Goal: Information Seeking & Learning: Learn about a topic

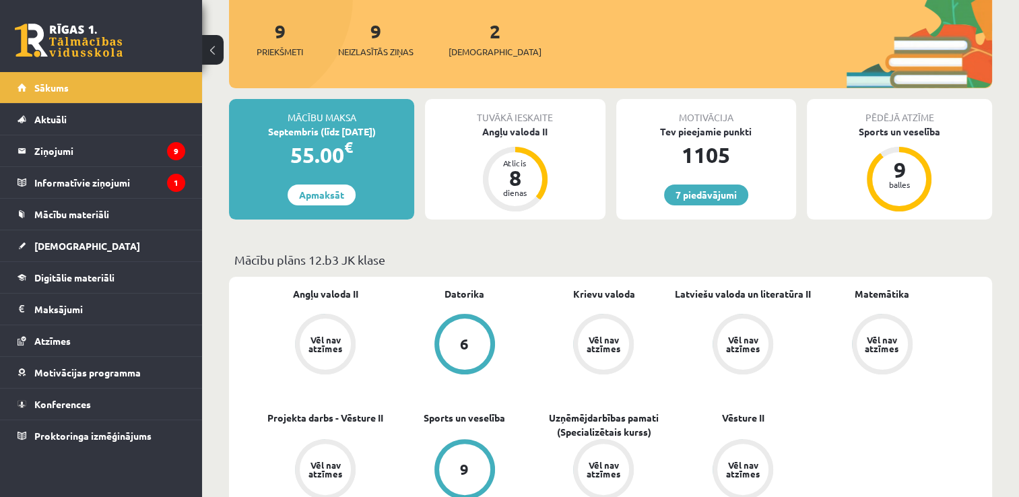
scroll to position [202, 0]
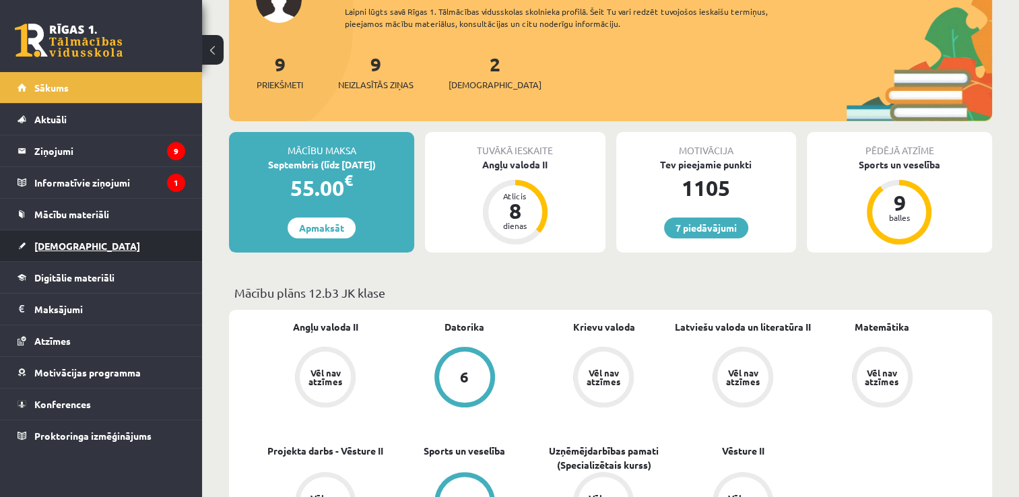
click at [82, 245] on link "[DEMOGRAPHIC_DATA]" at bounding box center [102, 245] width 168 height 31
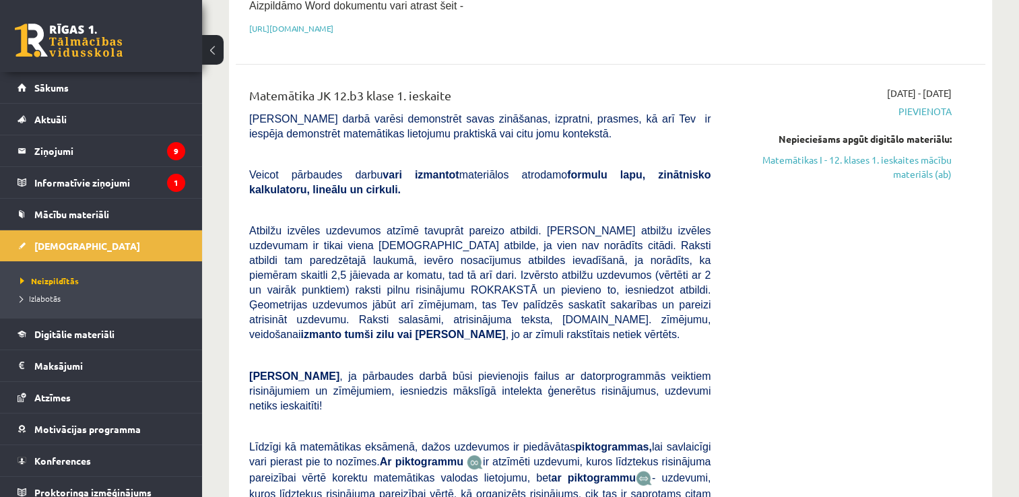
scroll to position [329, 0]
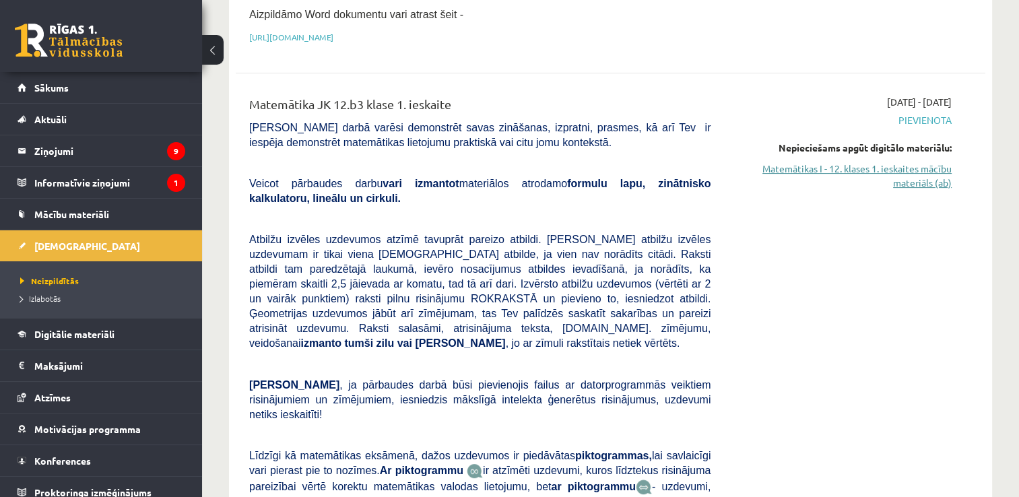
click at [930, 162] on link "Matemātikas I - 12. klases 1. ieskaites mācību materiāls (ab)" at bounding box center [841, 176] width 221 height 28
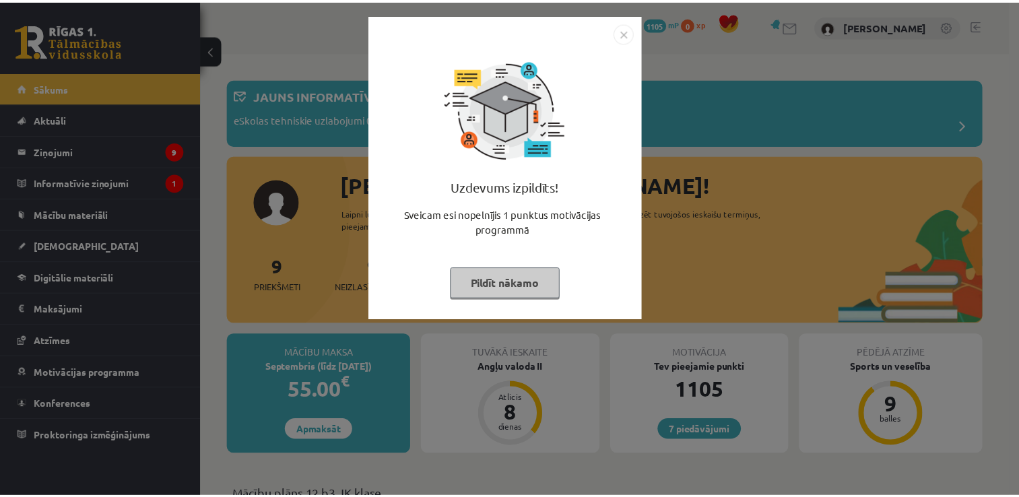
scroll to position [0, 0]
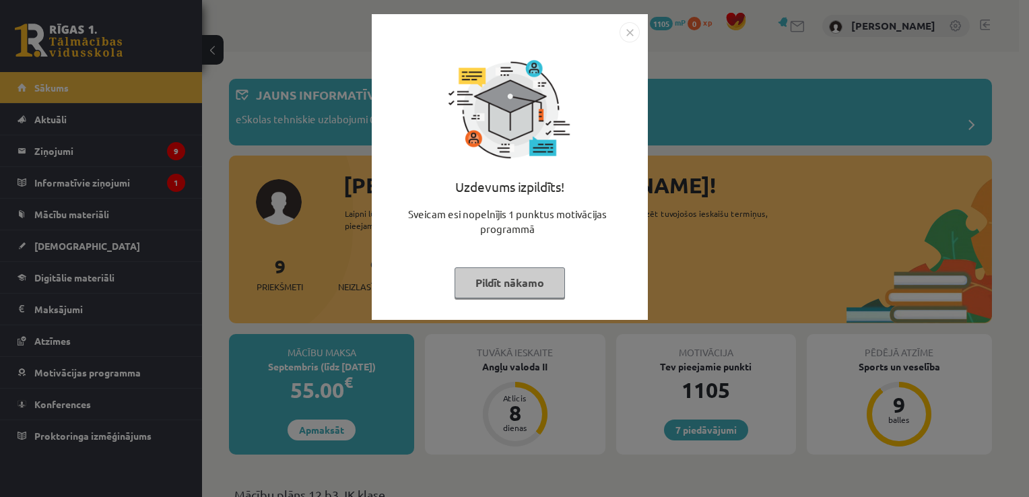
click at [630, 36] on img "Close" at bounding box center [630, 32] width 20 height 20
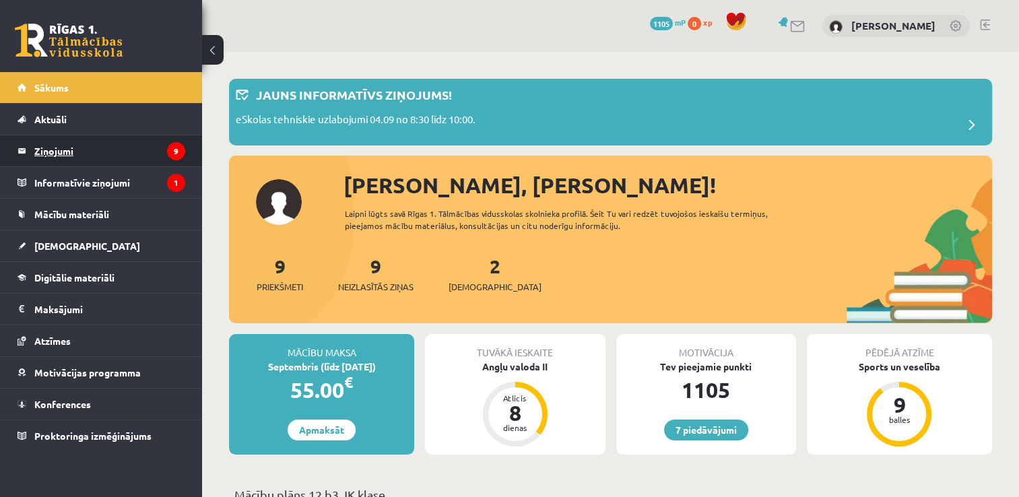
click at [148, 151] on legend "Ziņojumi 9" at bounding box center [109, 150] width 151 height 31
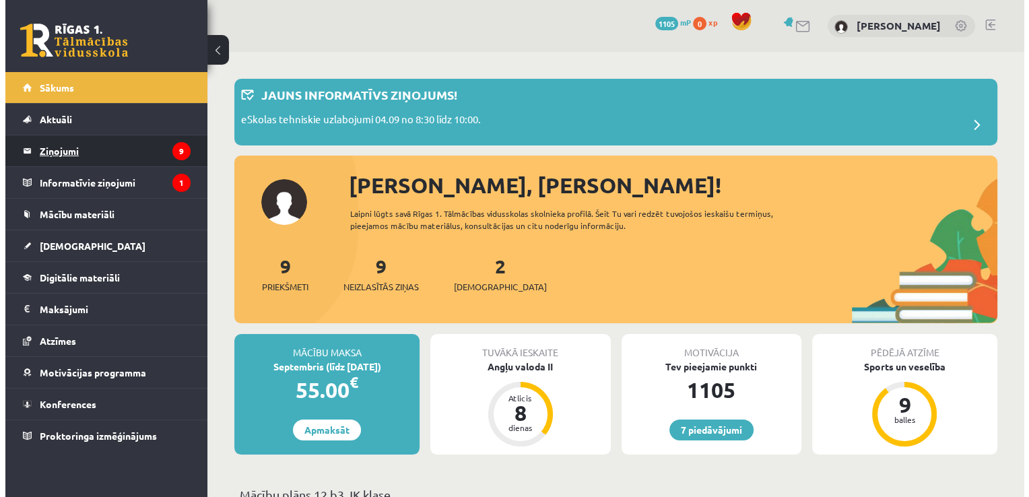
click at [52, 88] on span "Sākums" at bounding box center [51, 88] width 34 height 12
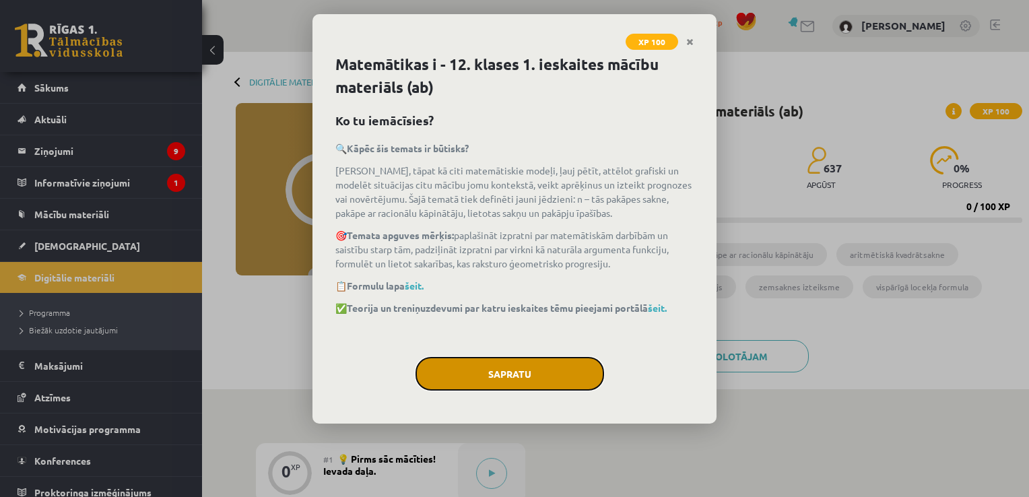
click at [548, 376] on button "Sapratu" at bounding box center [510, 374] width 189 height 34
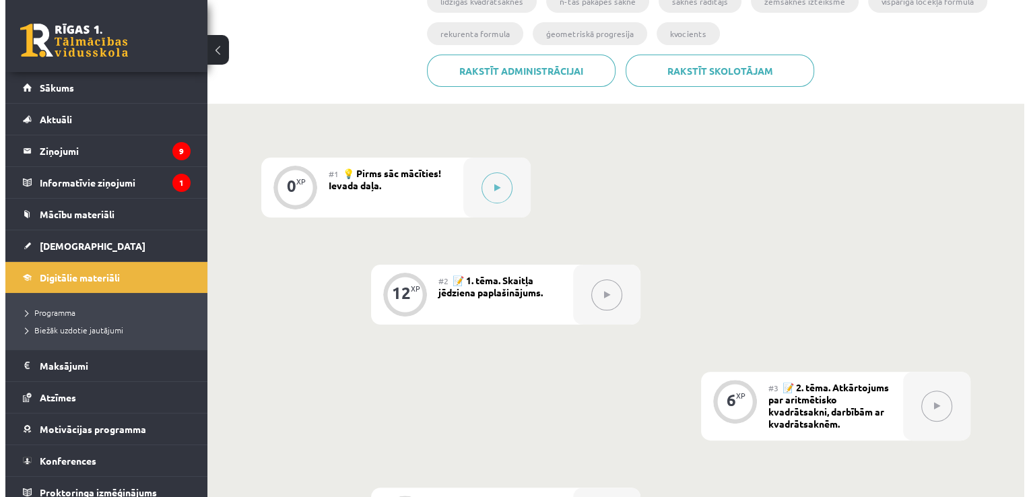
scroll to position [248, 0]
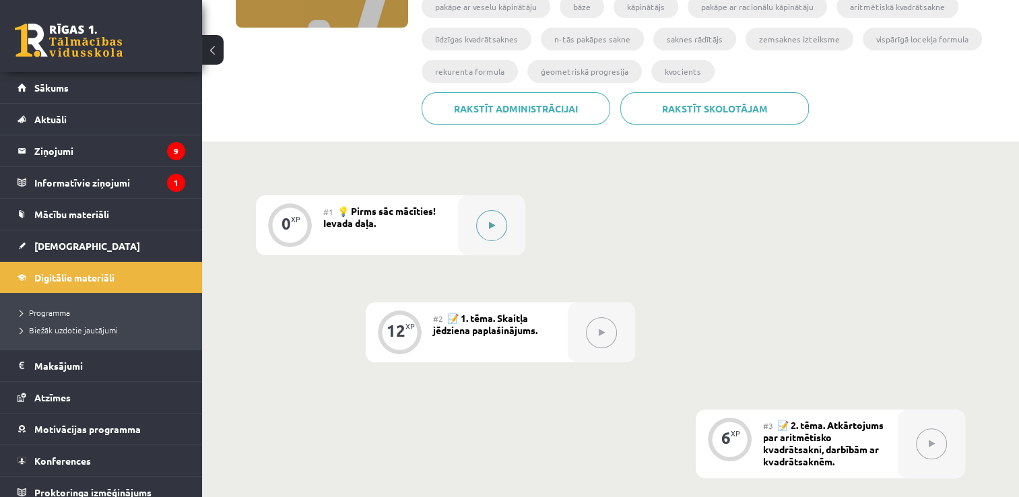
click at [495, 222] on button at bounding box center [491, 225] width 31 height 31
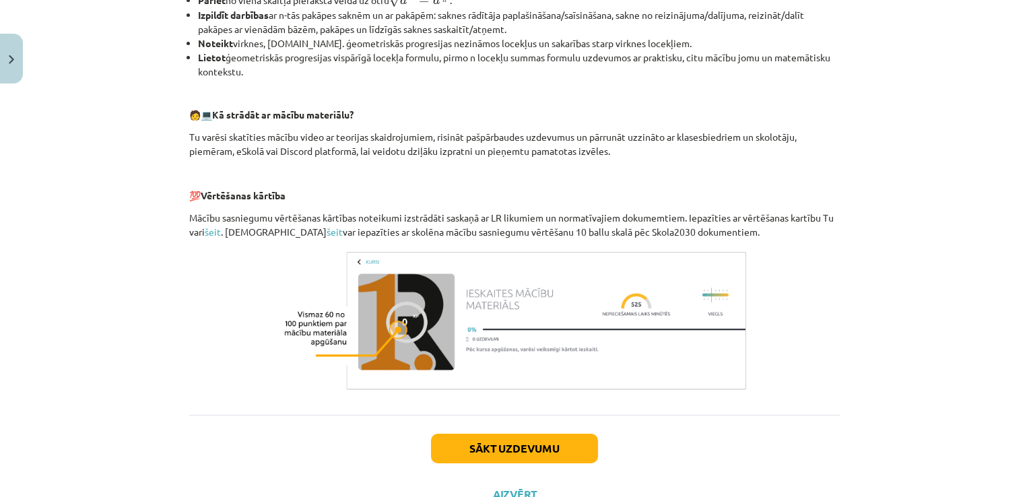
scroll to position [534, 0]
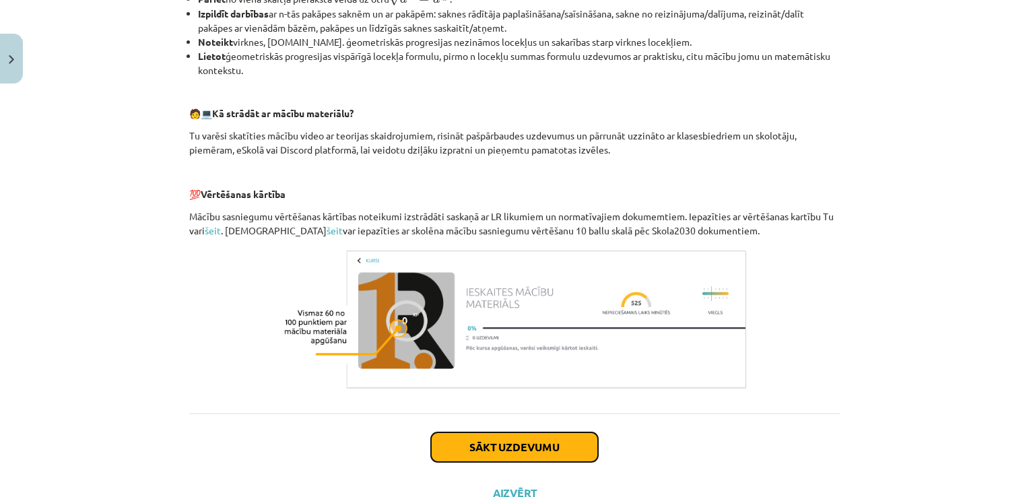
click at [512, 436] on button "Sākt uzdevumu" at bounding box center [514, 447] width 167 height 30
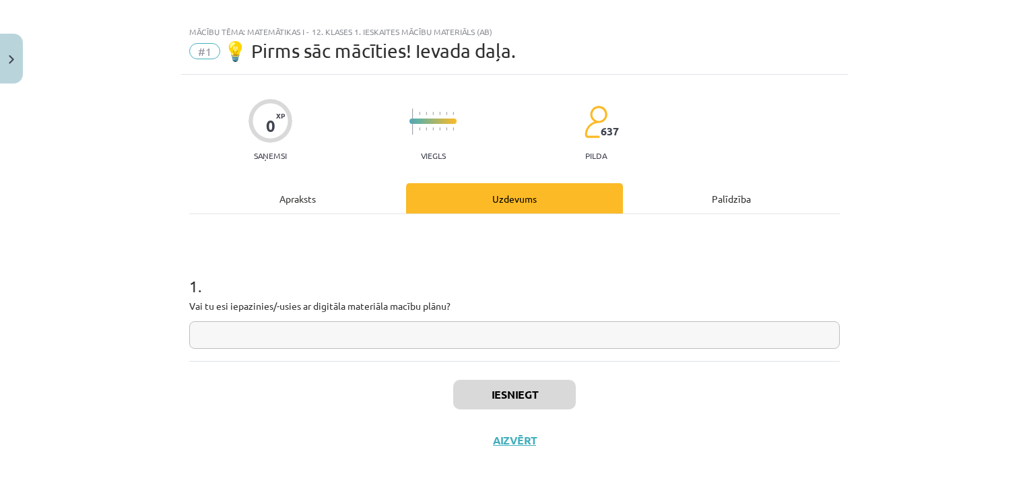
scroll to position [13, 0]
click at [482, 346] on input "text" at bounding box center [514, 337] width 651 height 28
type input "*"
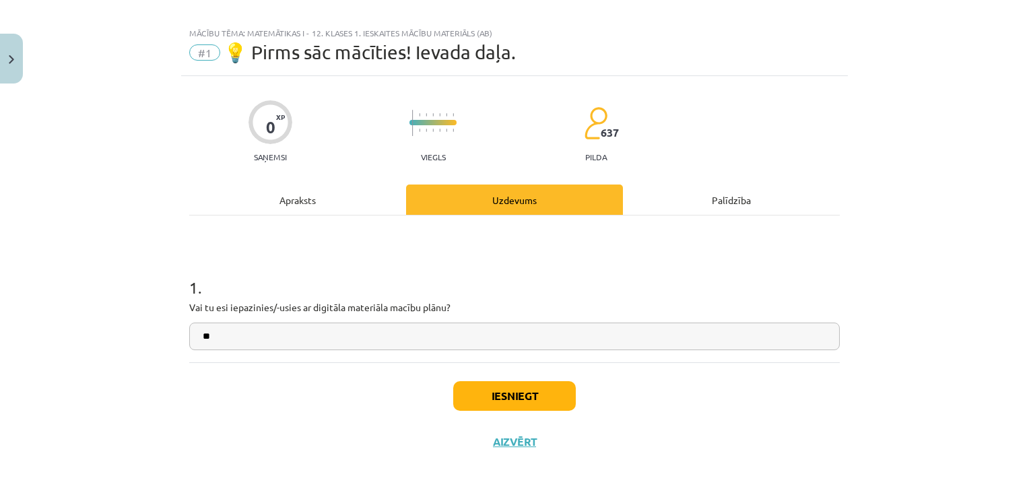
type input "**"
click at [505, 406] on button "Iesniegt" at bounding box center [514, 396] width 123 height 30
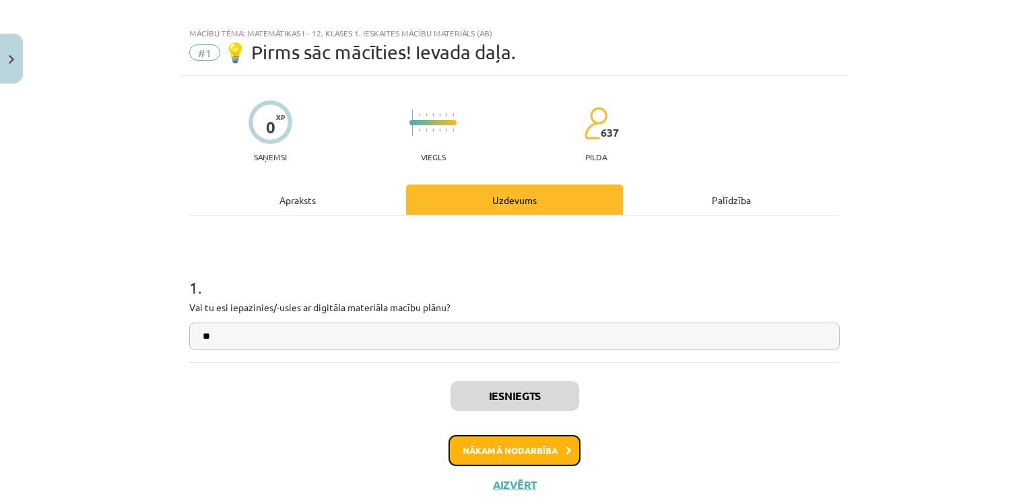
click at [506, 441] on button "Nākamā nodarbība" at bounding box center [515, 450] width 132 height 31
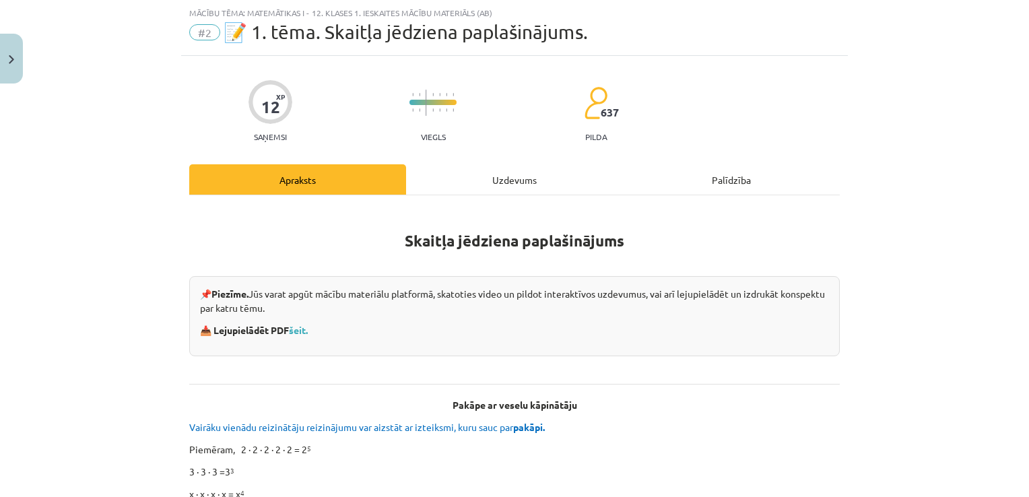
scroll to position [1415, 0]
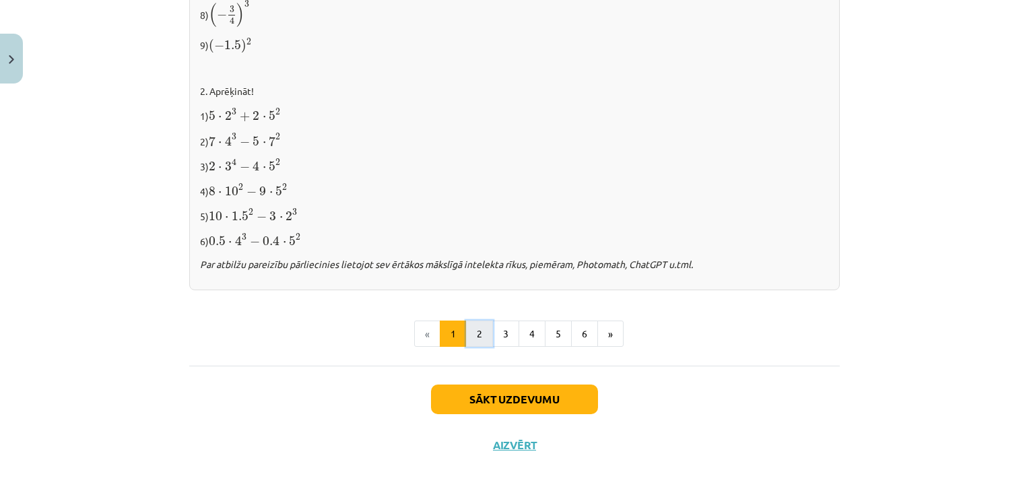
click at [476, 333] on button "2" at bounding box center [479, 334] width 27 height 27
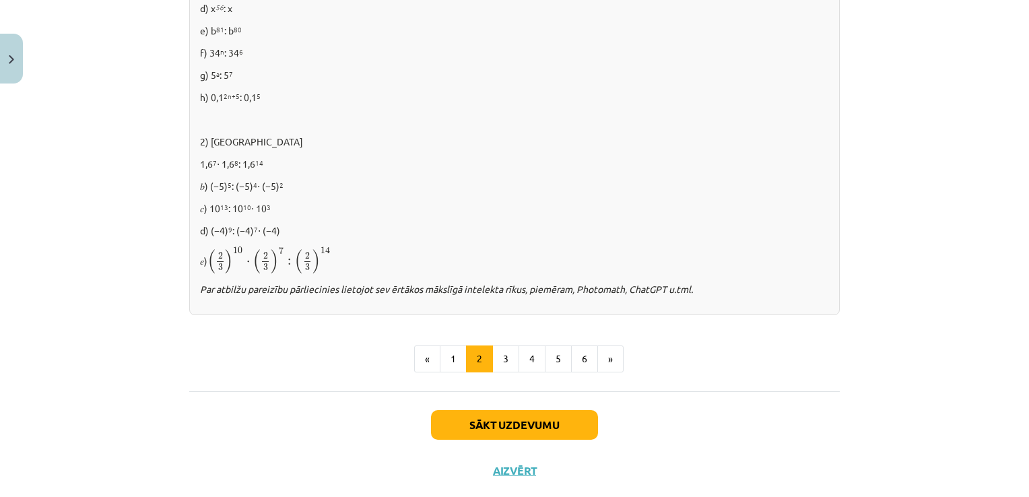
scroll to position [931, 0]
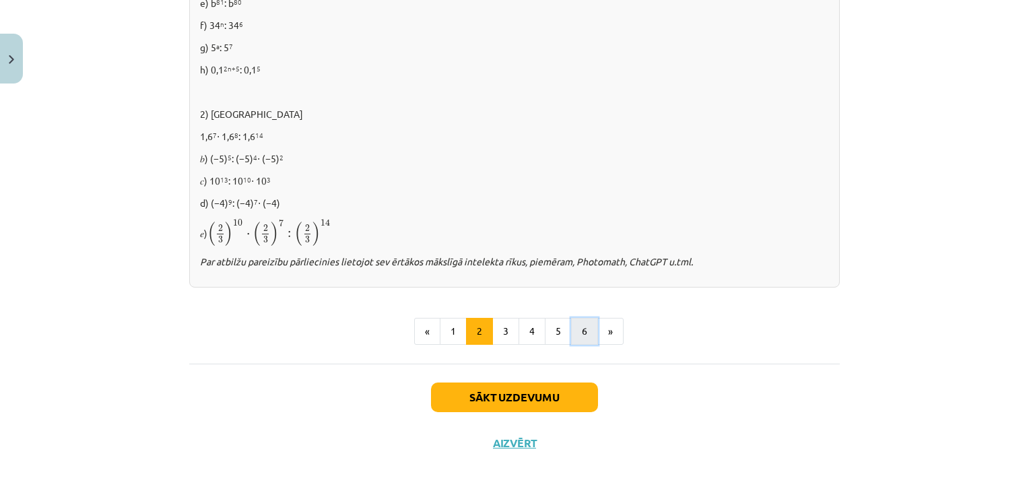
click at [587, 329] on button "6" at bounding box center [584, 331] width 27 height 27
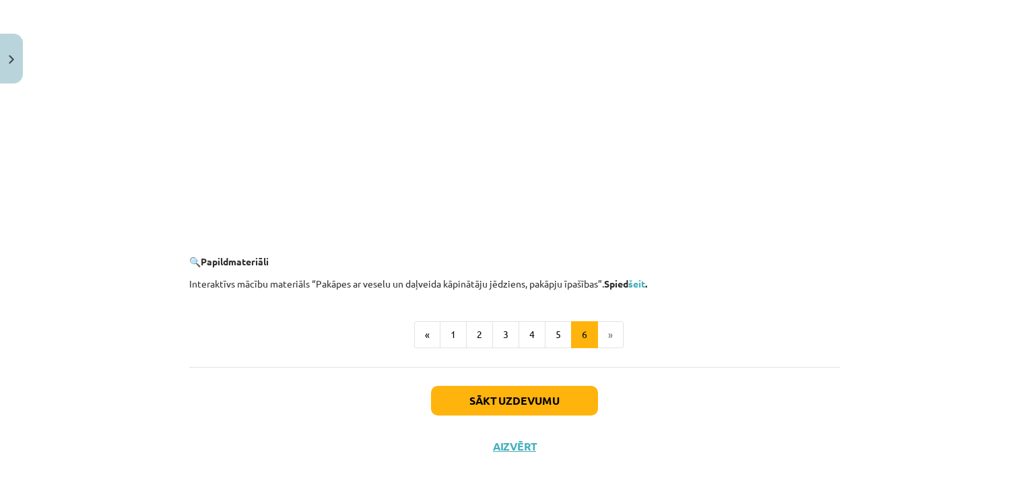
scroll to position [1287, 0]
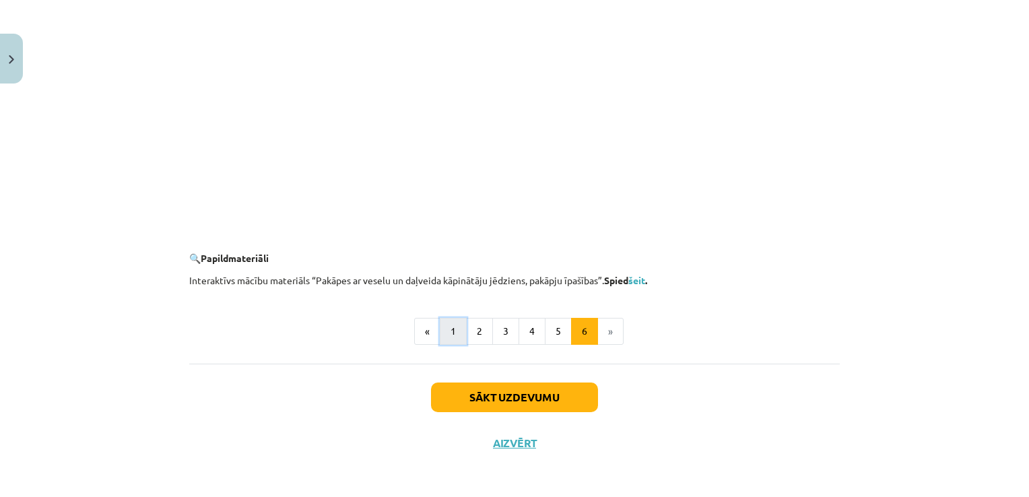
click at [445, 338] on button "1" at bounding box center [453, 331] width 27 height 27
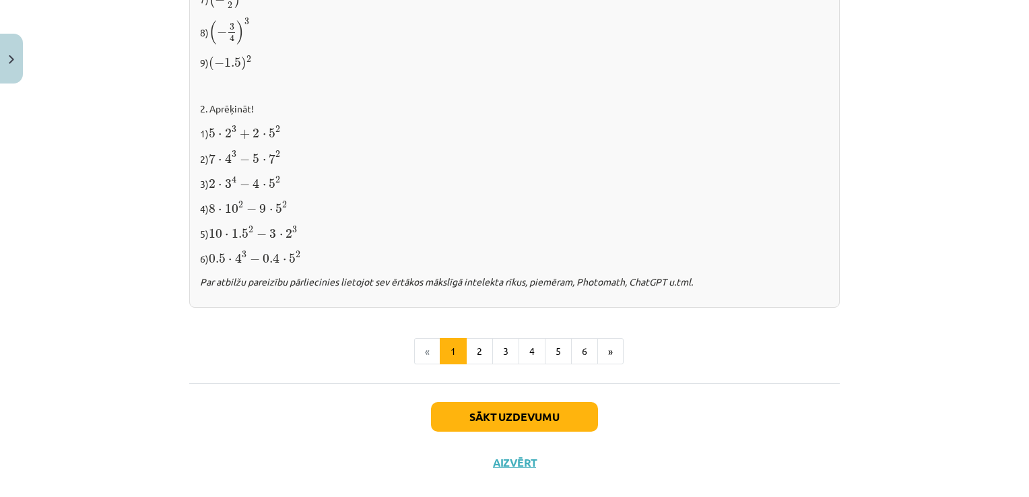
scroll to position [1415, 0]
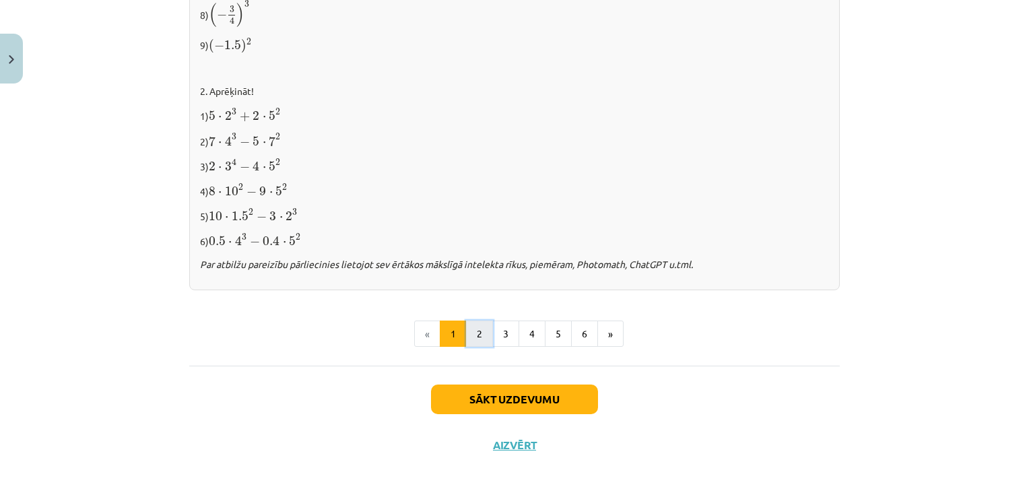
click at [480, 327] on button "2" at bounding box center [479, 334] width 27 height 27
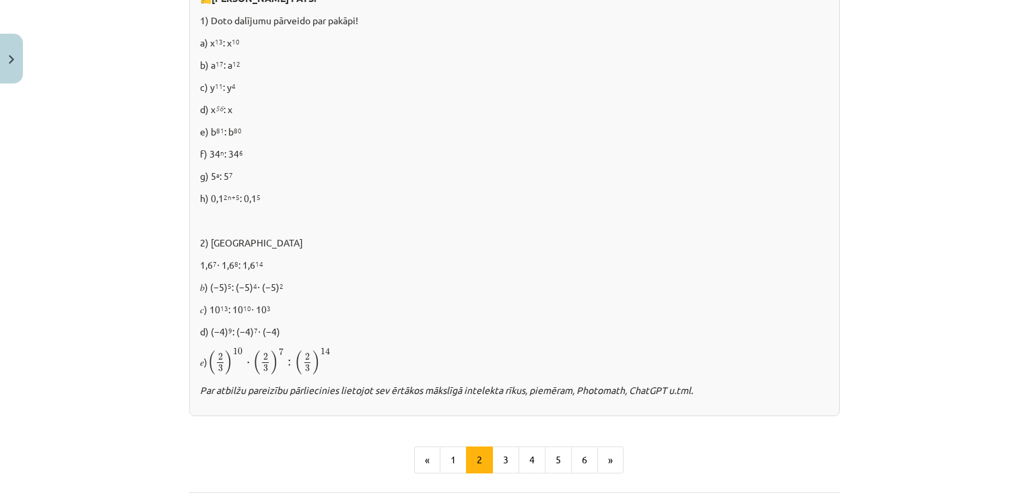
scroll to position [931, 0]
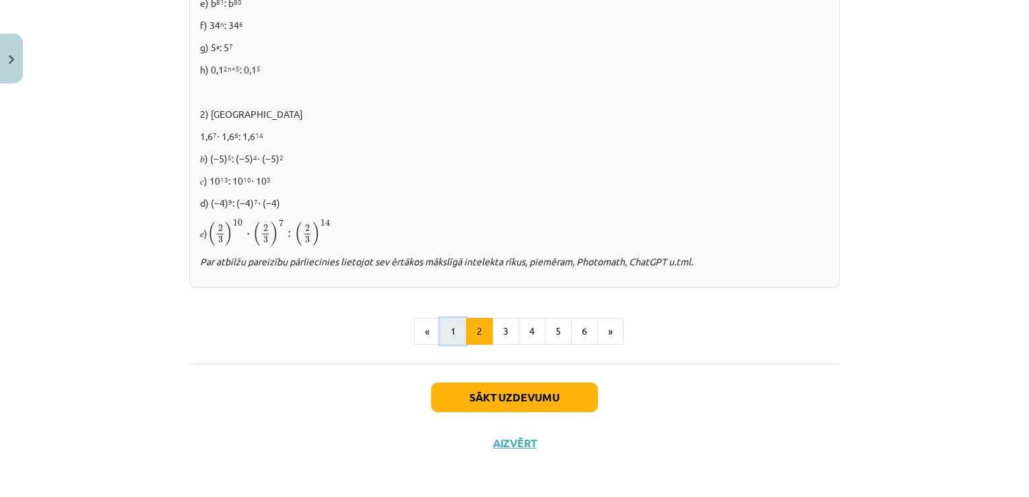
click at [454, 327] on button "1" at bounding box center [453, 331] width 27 height 27
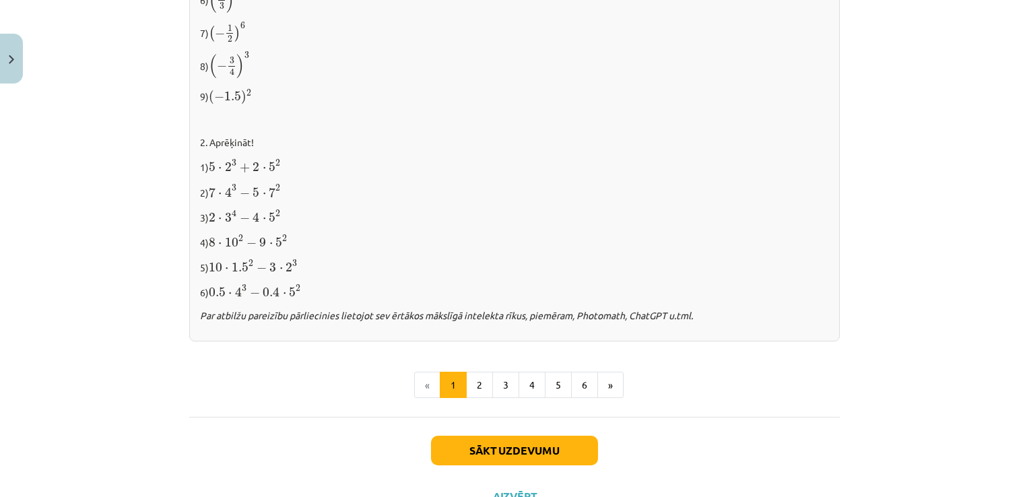
scroll to position [1415, 0]
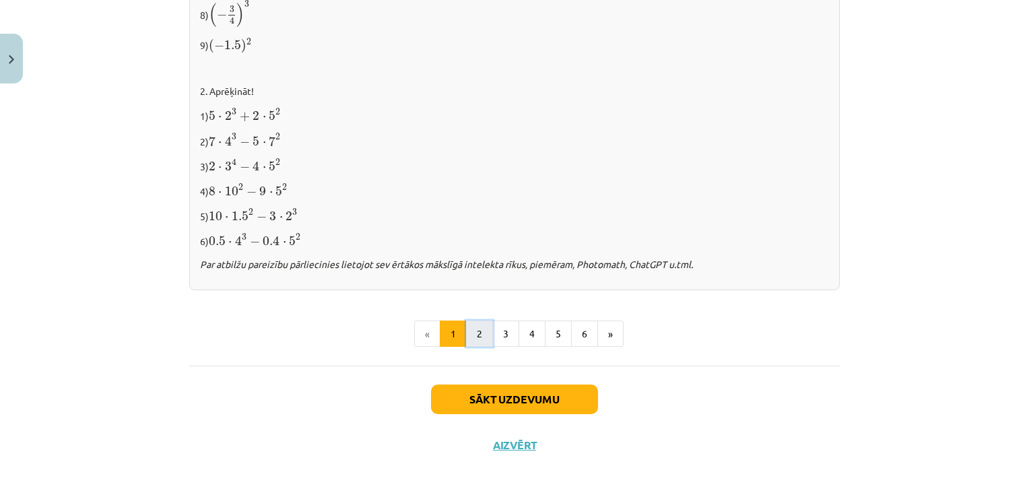
click at [480, 326] on button "2" at bounding box center [479, 334] width 27 height 27
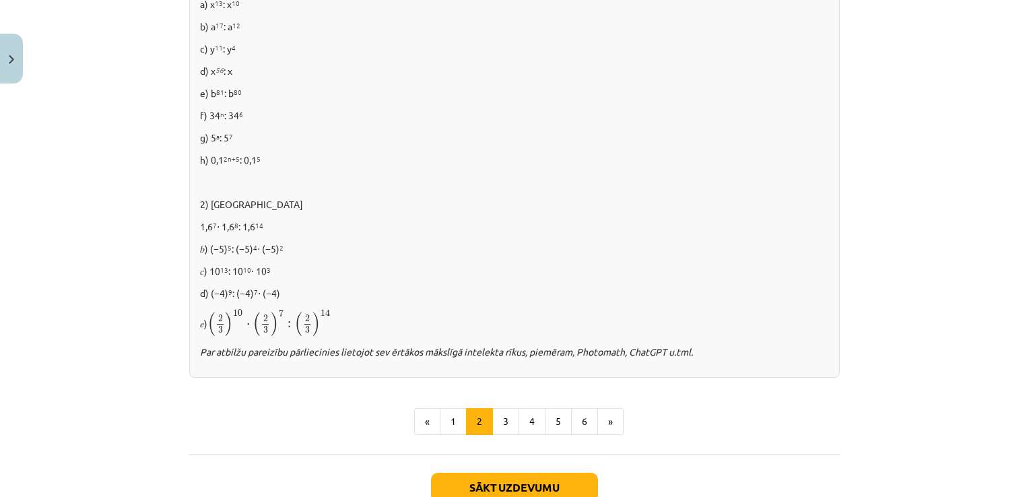
scroll to position [931, 0]
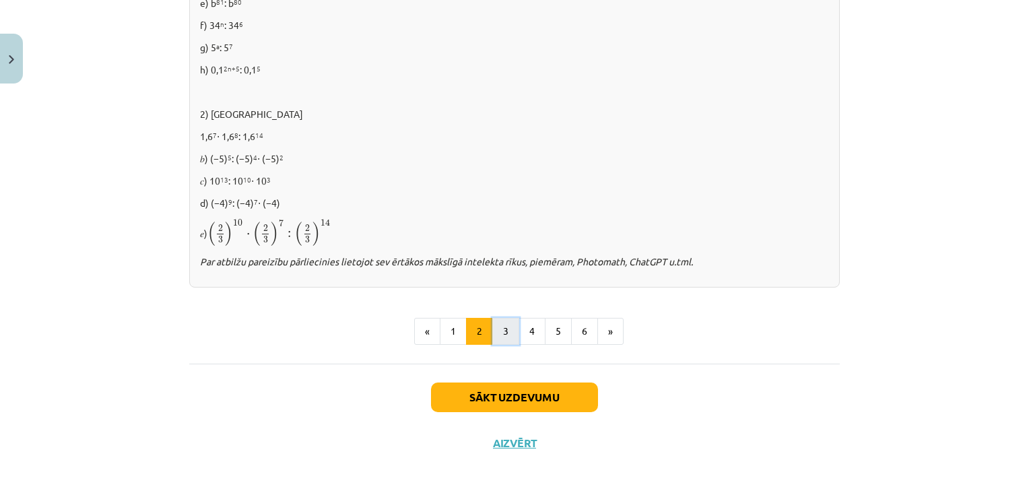
click at [507, 331] on button "3" at bounding box center [505, 331] width 27 height 27
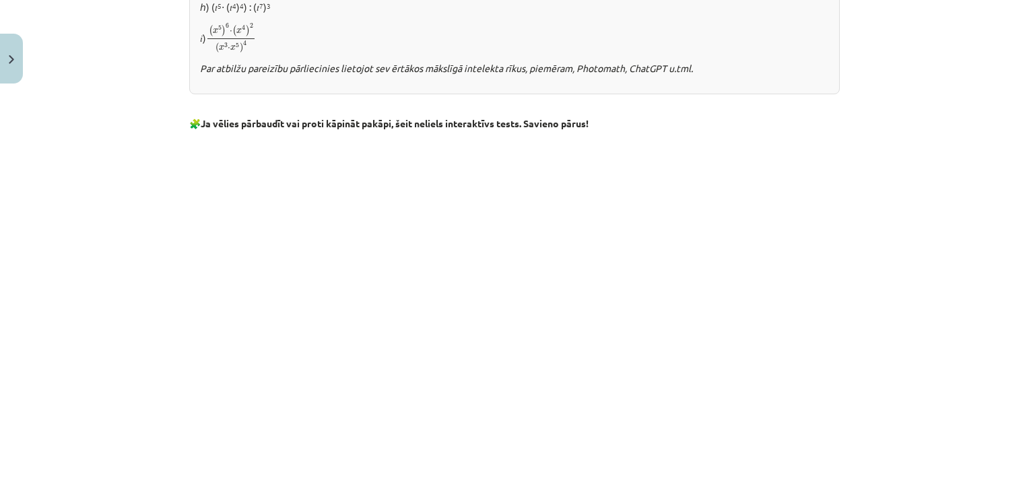
scroll to position [1202, 0]
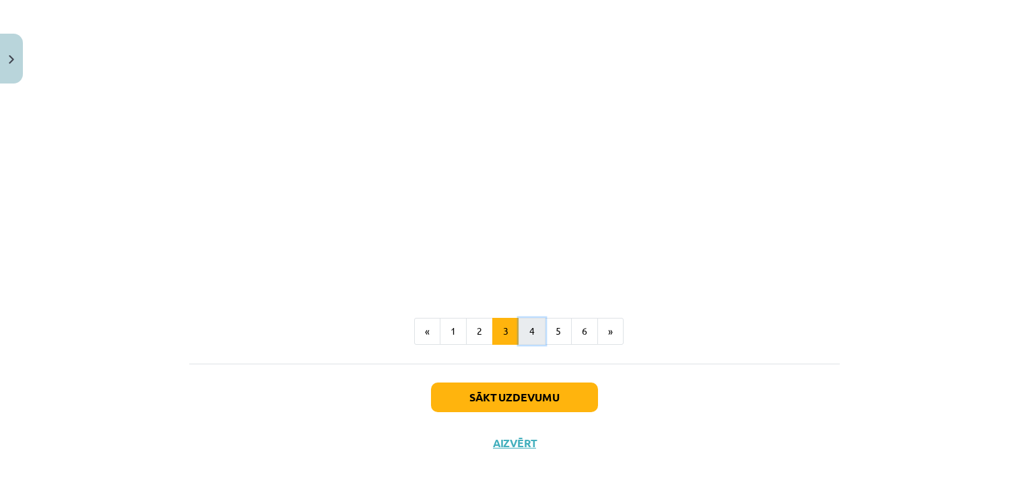
click at [529, 320] on button "4" at bounding box center [532, 331] width 27 height 27
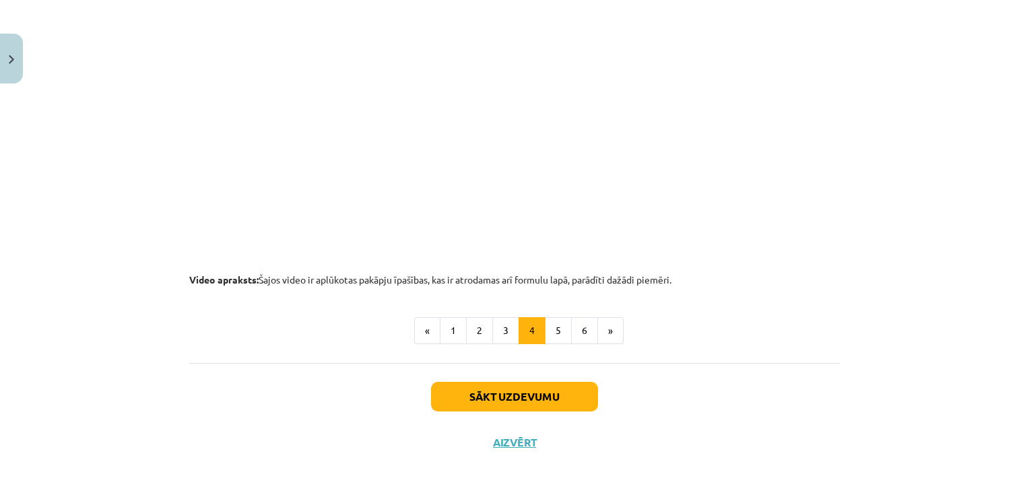
scroll to position [1411, 0]
click at [554, 331] on button "5" at bounding box center [558, 330] width 27 height 27
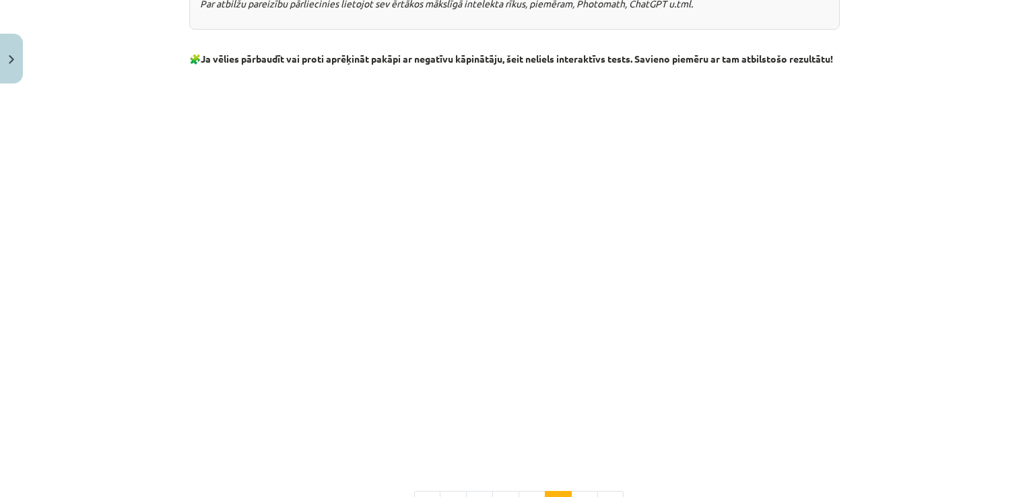
scroll to position [1481, 0]
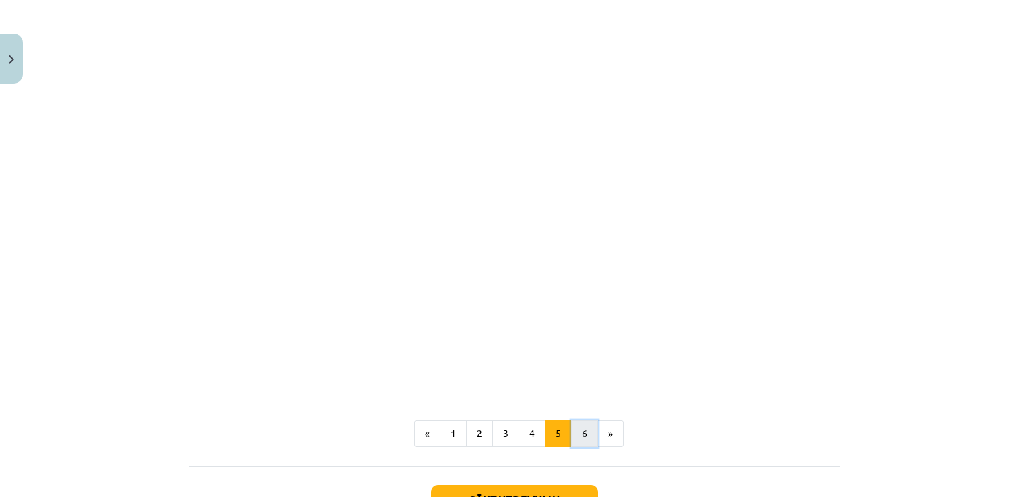
click at [583, 438] on button "6" at bounding box center [584, 433] width 27 height 27
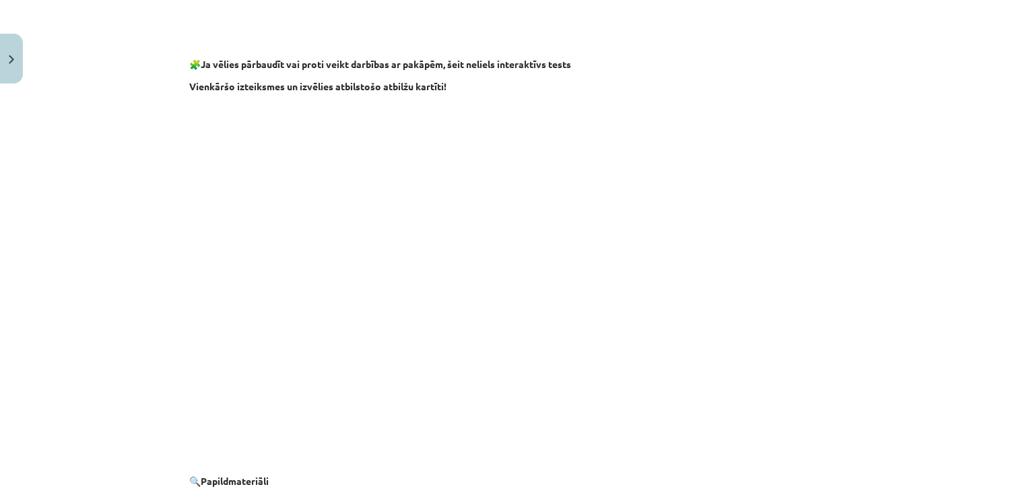
scroll to position [1287, 0]
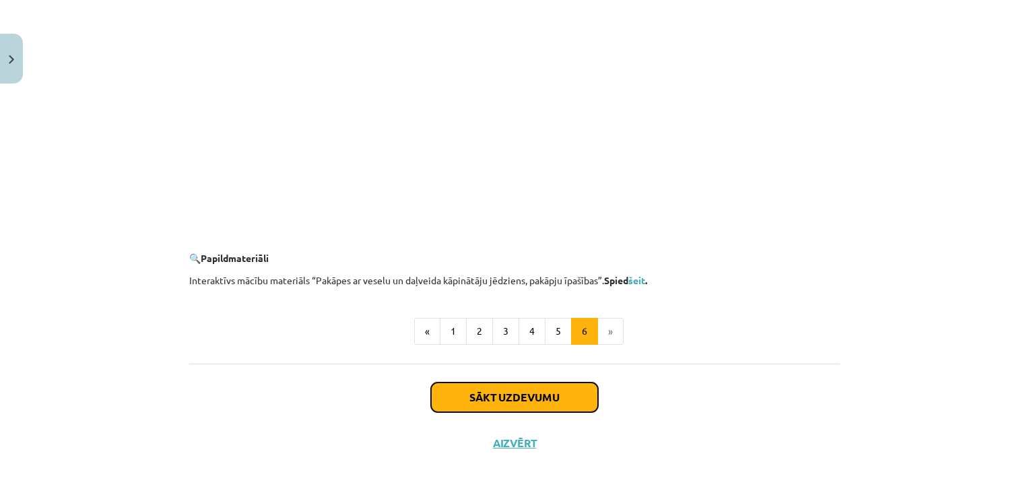
click at [550, 387] on button "Sākt uzdevumu" at bounding box center [514, 398] width 167 height 30
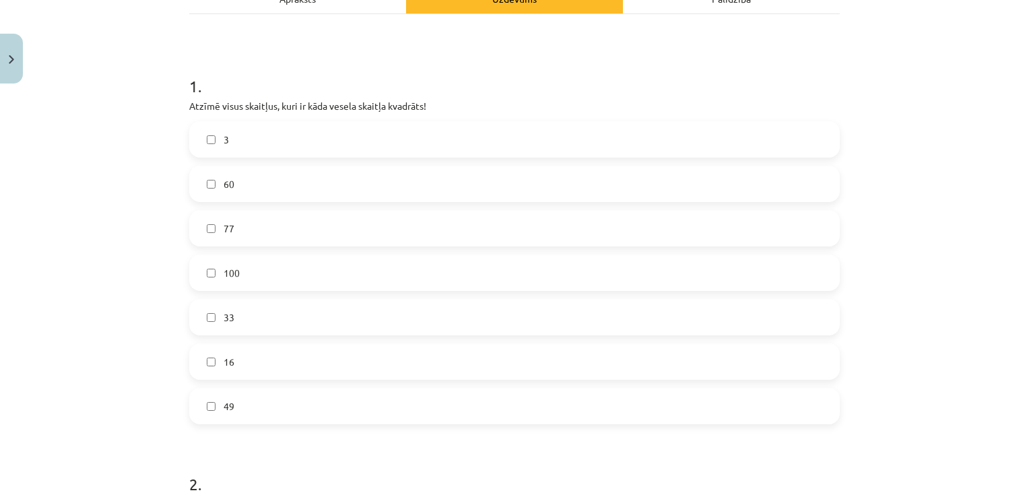
scroll to position [222, 0]
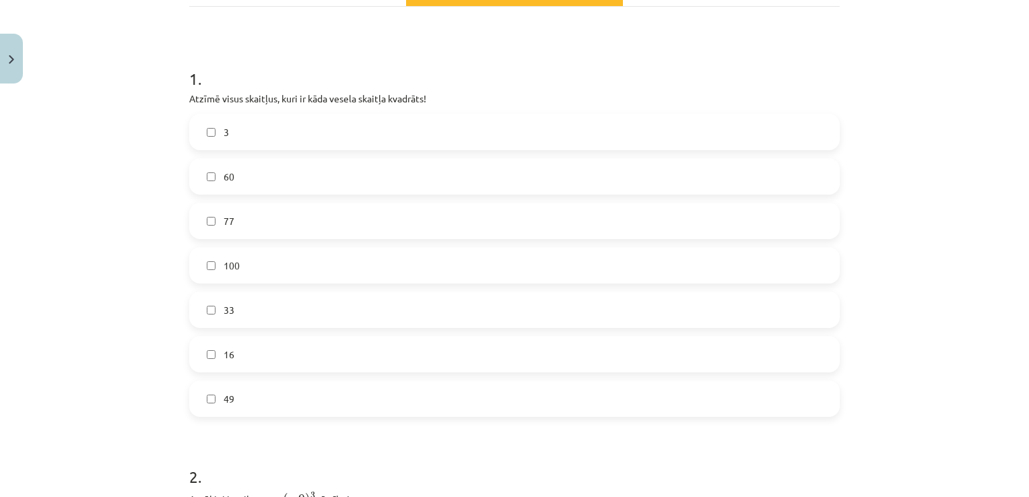
click at [706, 273] on label "100" at bounding box center [515, 266] width 648 height 34
click at [676, 190] on label "60" at bounding box center [515, 177] width 648 height 34
click at [649, 346] on label "16" at bounding box center [515, 355] width 648 height 34
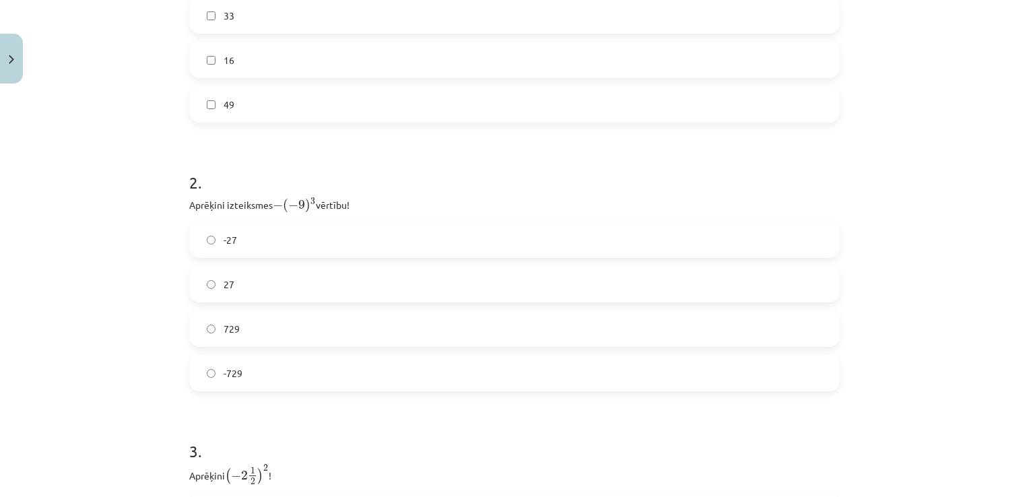
scroll to position [520, 0]
click at [796, 325] on label "729" at bounding box center [515, 326] width 648 height 34
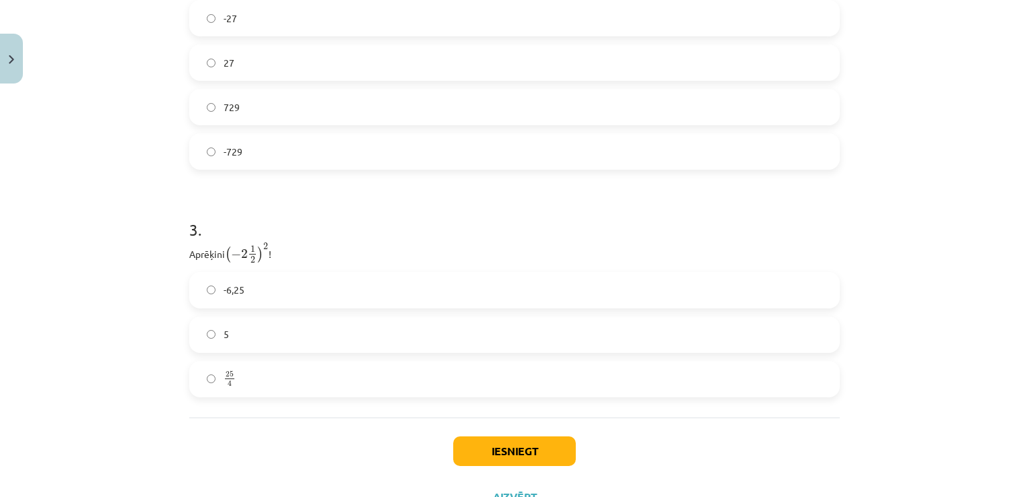
scroll to position [793, 0]
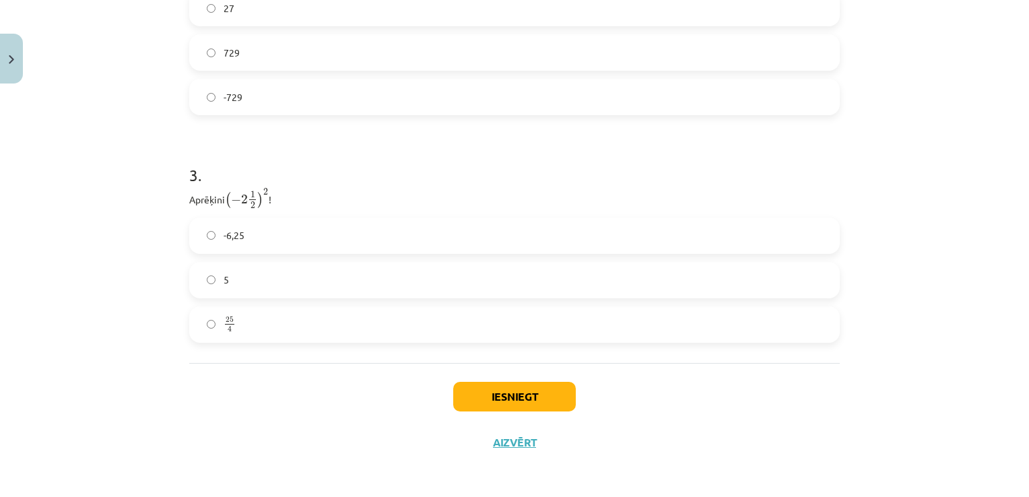
click at [671, 311] on label "25 4 25 4" at bounding box center [515, 325] width 648 height 34
click at [556, 399] on button "Iesniegt" at bounding box center [514, 397] width 123 height 30
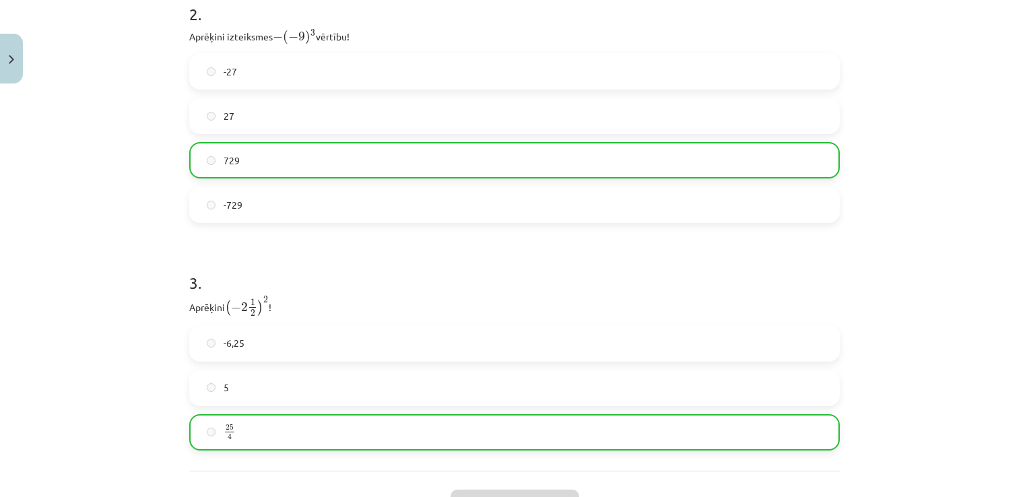
scroll to position [835, 0]
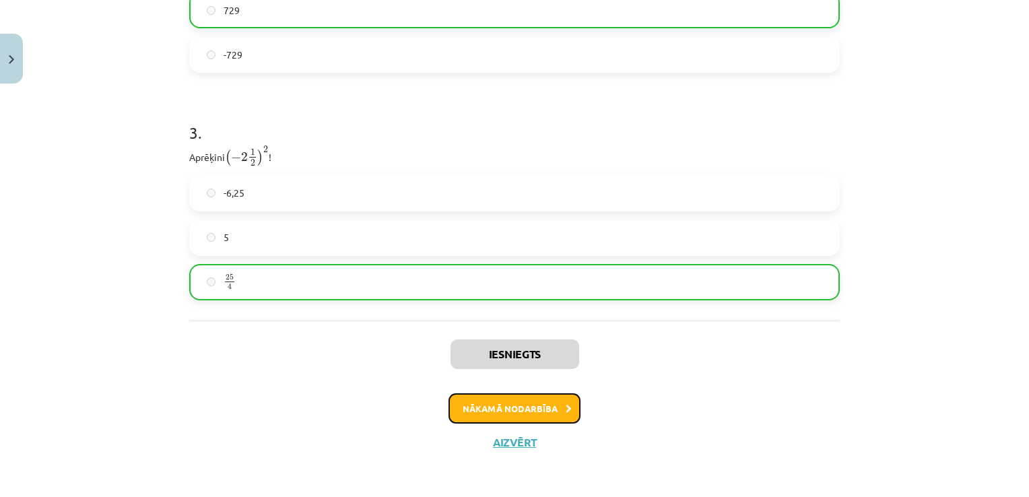
click at [537, 395] on button "Nākamā nodarbība" at bounding box center [515, 408] width 132 height 31
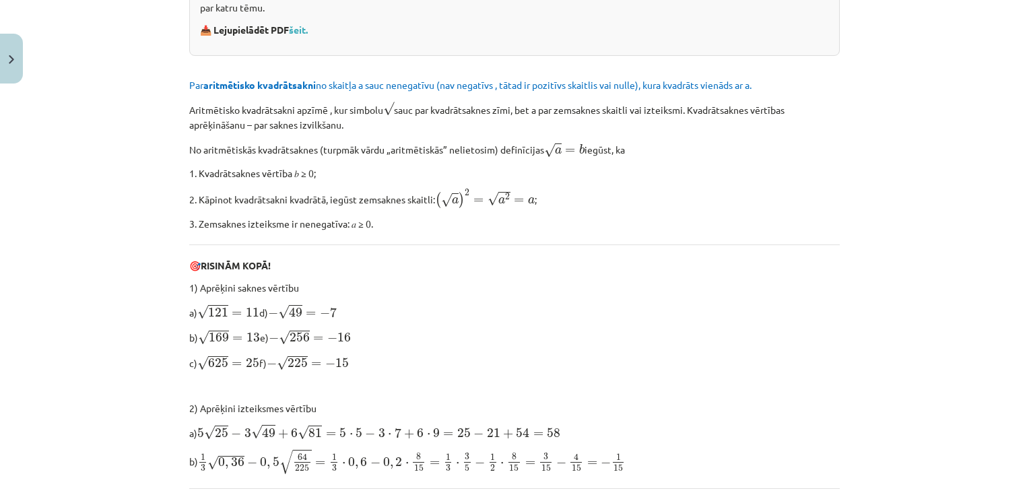
scroll to position [373, 0]
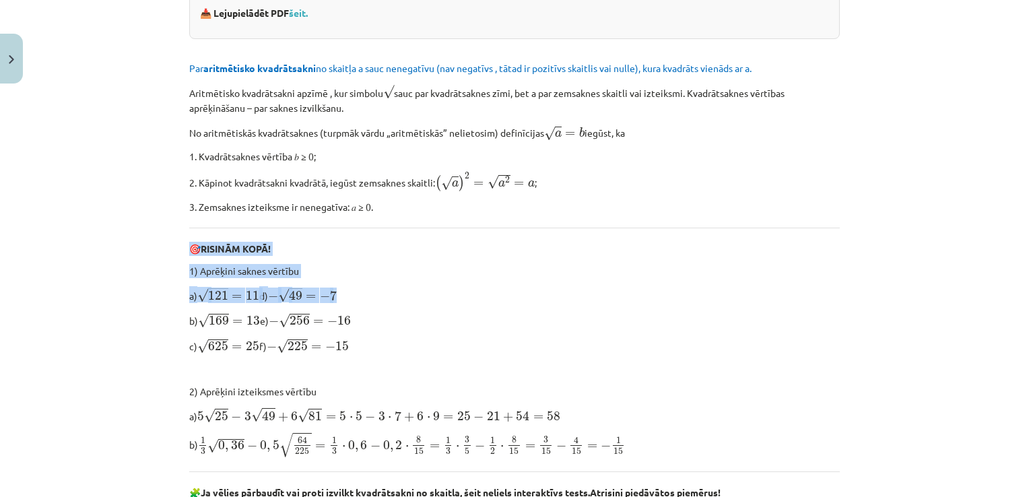
drag, startPoint x: 1011, startPoint y: 190, endPoint x: 1002, endPoint y: 279, distance: 89.4
click at [1002, 279] on div "Mācību tēma: Matemātikas i - 12. klases 1. ieskaites mācību materiāls (ab) #3 📝…" at bounding box center [514, 248] width 1029 height 497
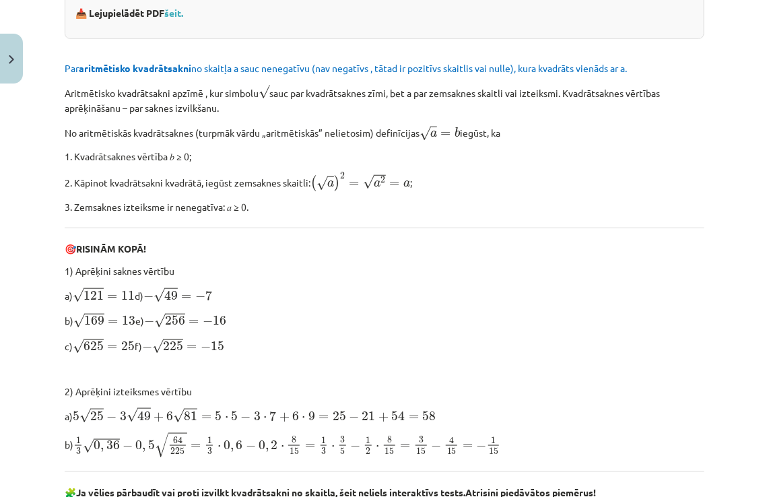
click at [686, 188] on p "2. Kāpinot kvadrātsakni kvadrātā, iegūst zemsaknes skaitli: ( √ a ) 2 = √ a 2 =…" at bounding box center [385, 182] width 640 height 20
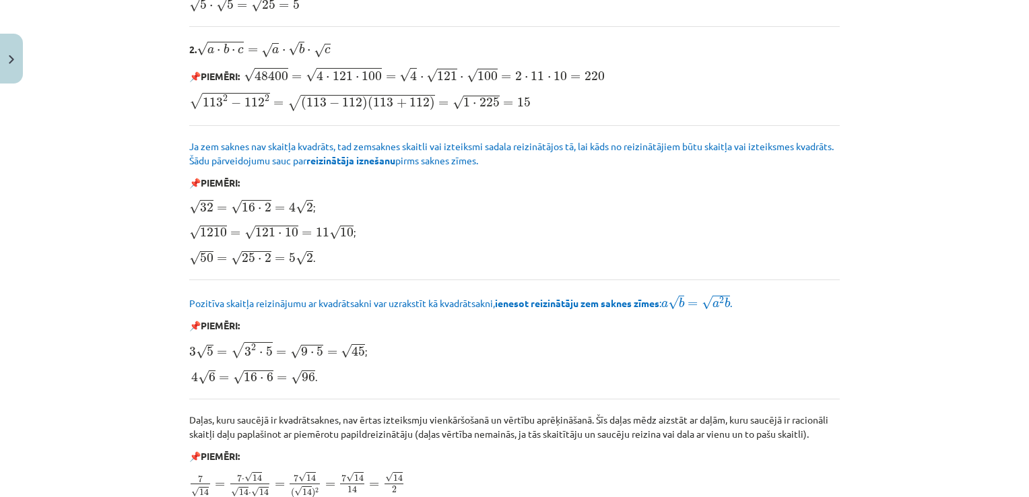
scroll to position [1611, 0]
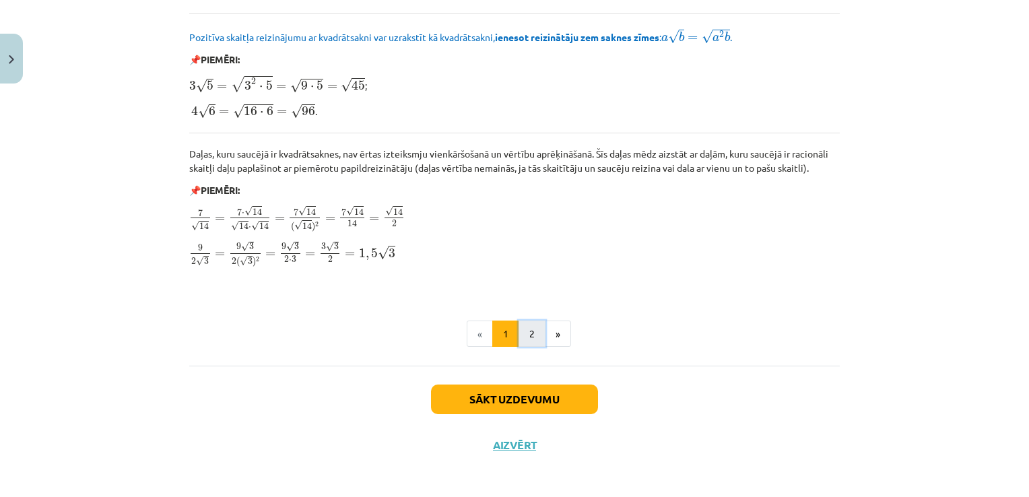
click at [529, 325] on button "2" at bounding box center [532, 334] width 27 height 27
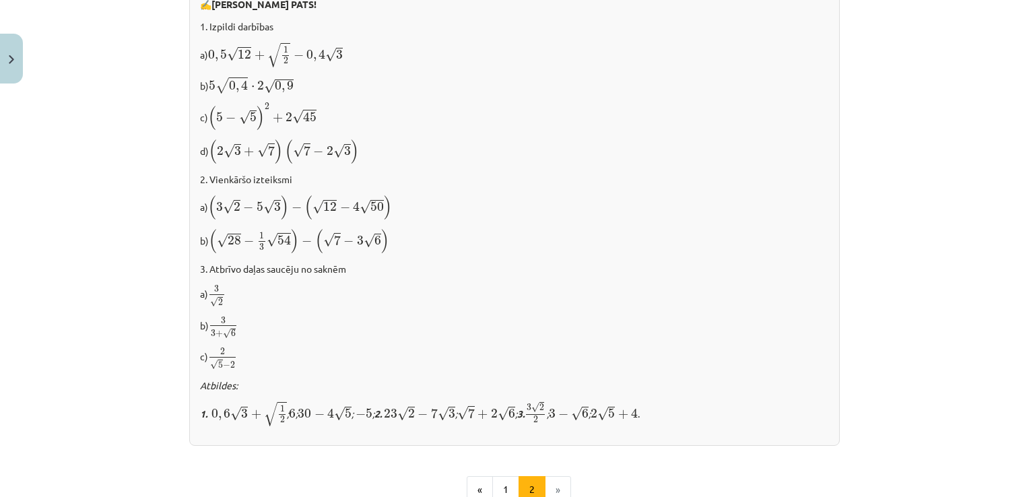
scroll to position [878, 0]
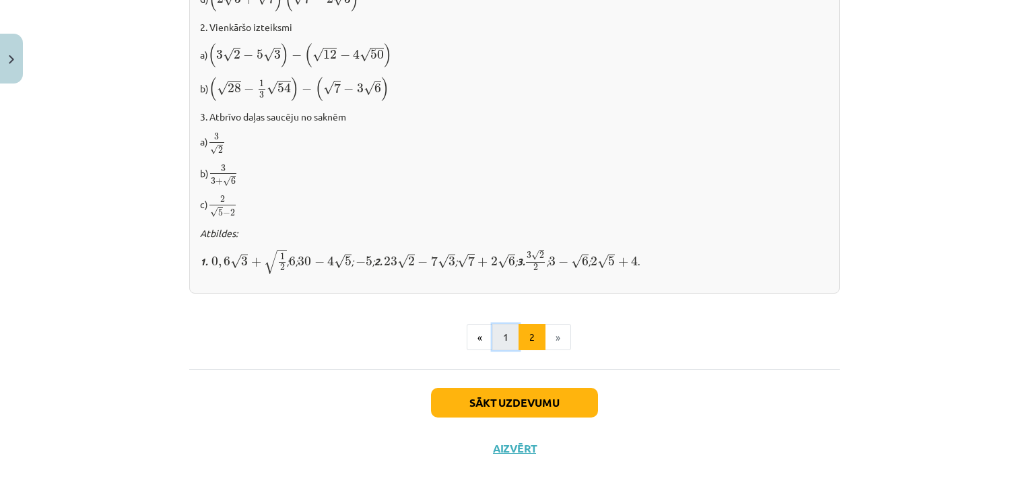
click at [504, 326] on button "1" at bounding box center [505, 337] width 27 height 27
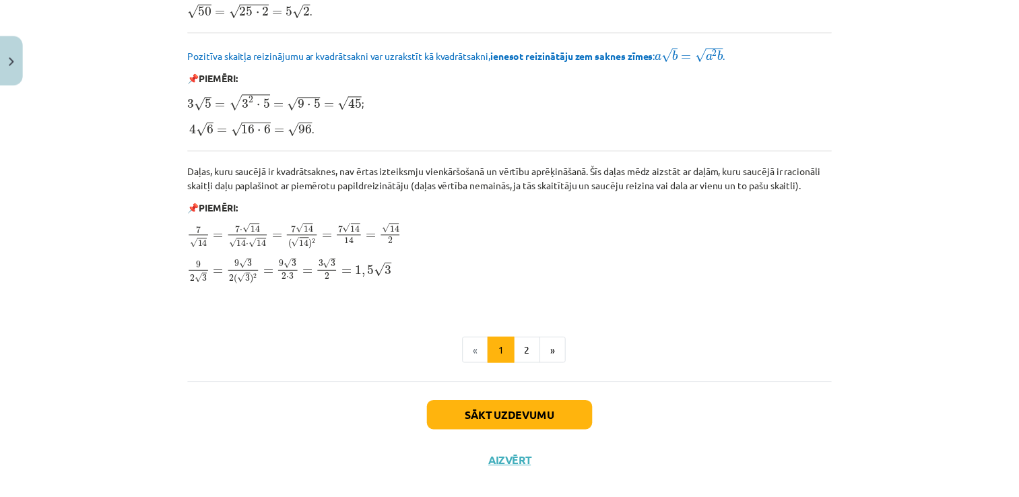
scroll to position [1611, 0]
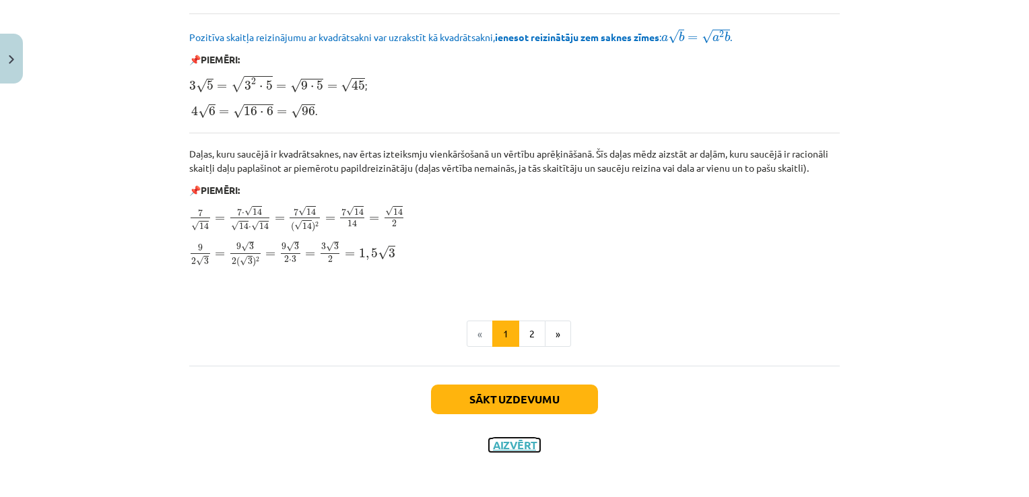
click at [503, 439] on button "Aizvērt" at bounding box center [514, 445] width 51 height 13
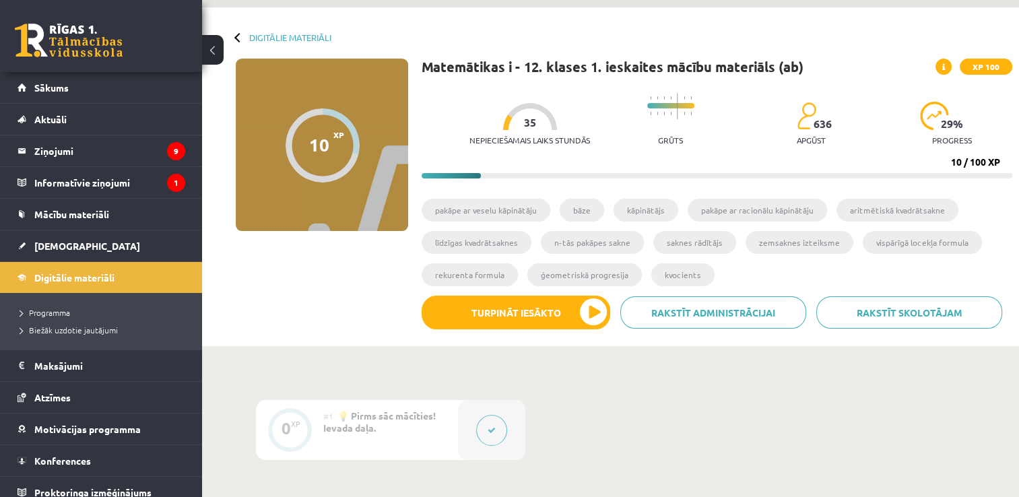
scroll to position [0, 0]
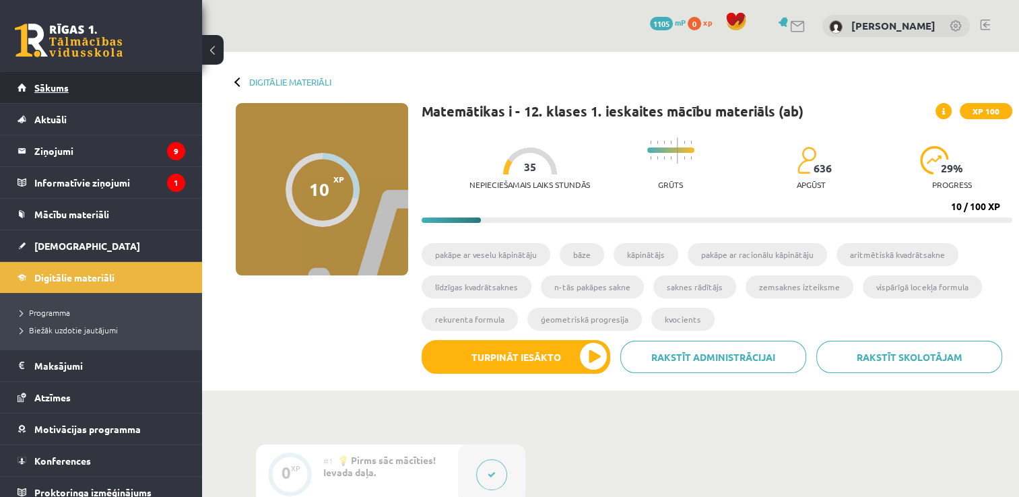
click at [118, 80] on link "Sākums" at bounding box center [102, 87] width 168 height 31
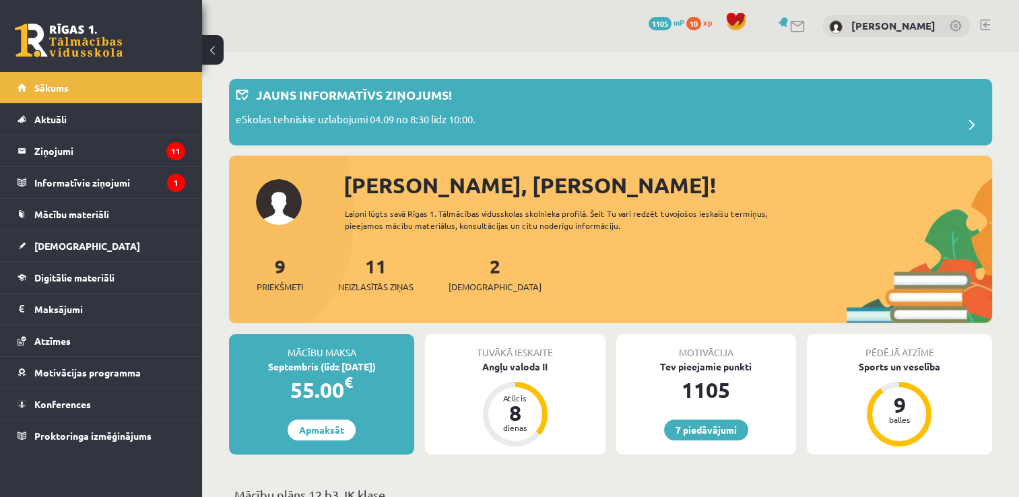
click at [984, 23] on link at bounding box center [985, 25] width 10 height 11
